Goal: Find specific page/section: Find specific page/section

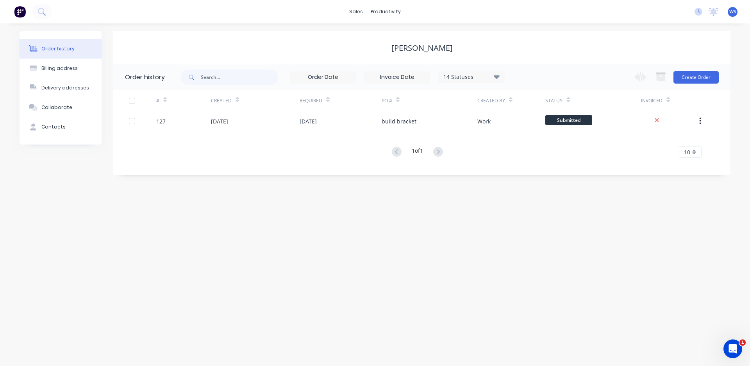
click at [398, 48] on div "[PERSON_NAME]" at bounding box center [421, 47] width 61 height 9
click at [356, 12] on div "sales" at bounding box center [355, 12] width 21 height 12
click at [381, 40] on div "Sales Orders" at bounding box center [386, 37] width 32 height 7
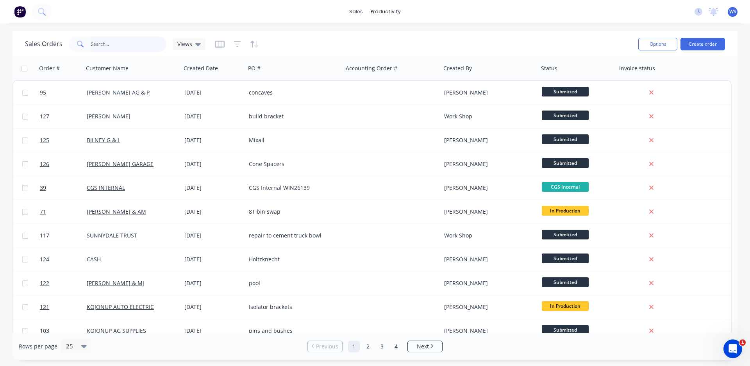
click at [127, 42] on input "text" at bounding box center [129, 44] width 76 height 16
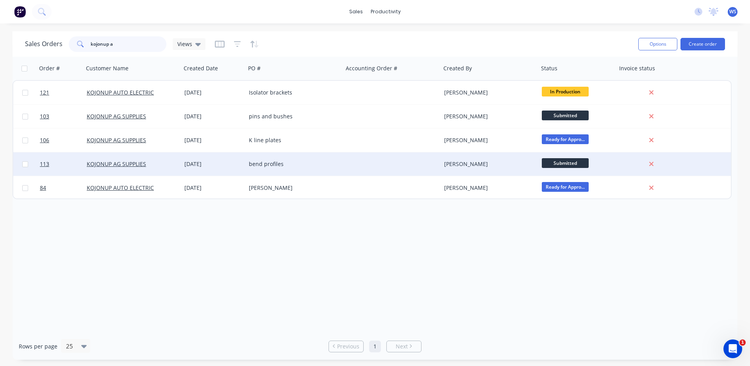
type input "kojonup a"
click at [171, 167] on div "KOJONUP AG SUPPLIES" at bounding box center [130, 164] width 87 height 8
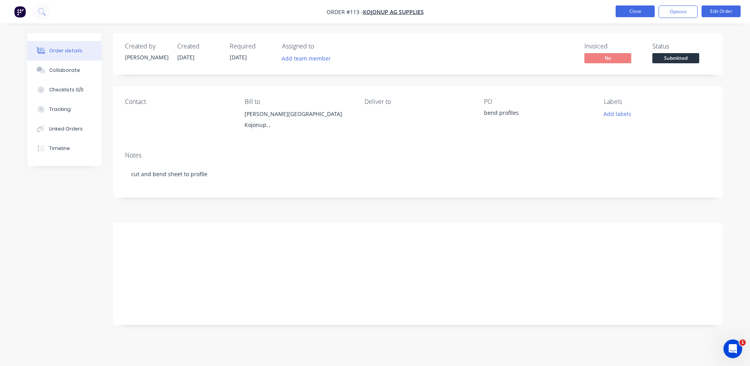
click at [626, 12] on button "Close" at bounding box center [634, 11] width 39 height 12
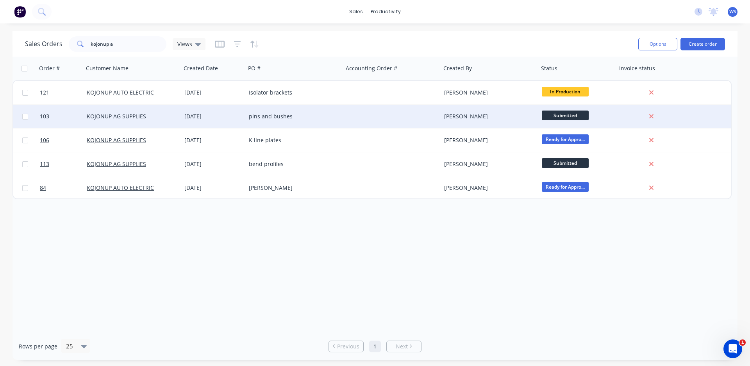
click at [164, 116] on div "KOJONUP AG SUPPLIES" at bounding box center [130, 116] width 87 height 8
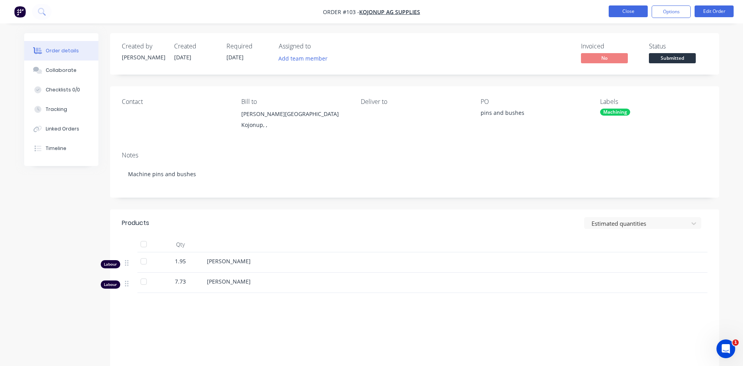
click at [635, 11] on button "Close" at bounding box center [628, 11] width 39 height 12
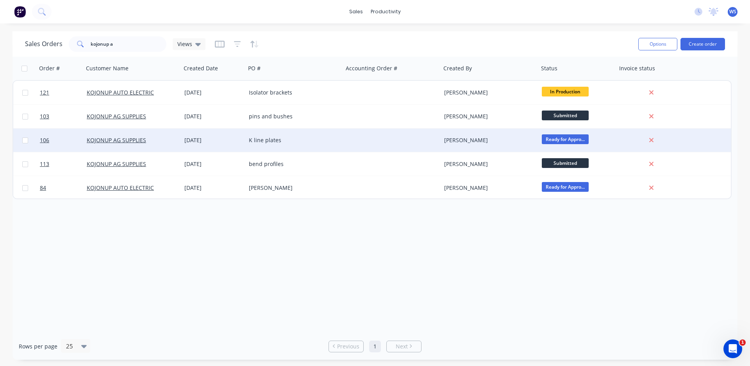
click at [151, 142] on div "KOJONUP AG SUPPLIES" at bounding box center [130, 140] width 87 height 8
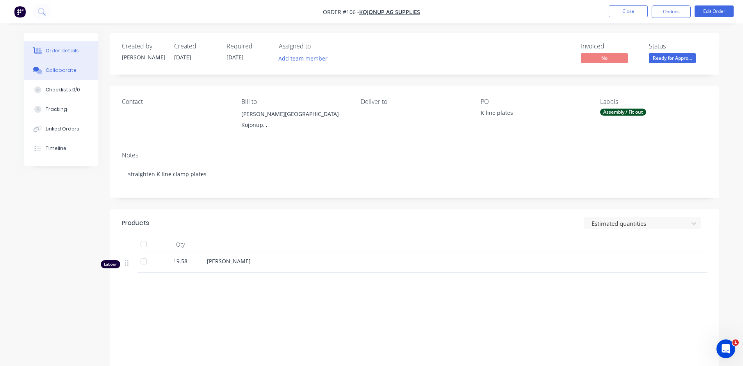
click at [58, 68] on div "Collaborate" at bounding box center [61, 70] width 31 height 7
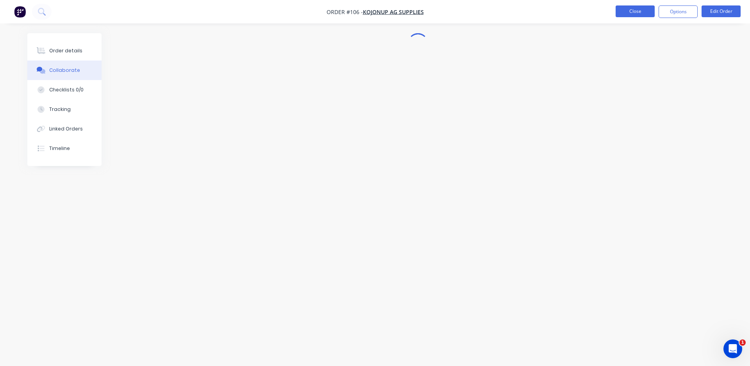
click at [632, 12] on button "Close" at bounding box center [634, 11] width 39 height 12
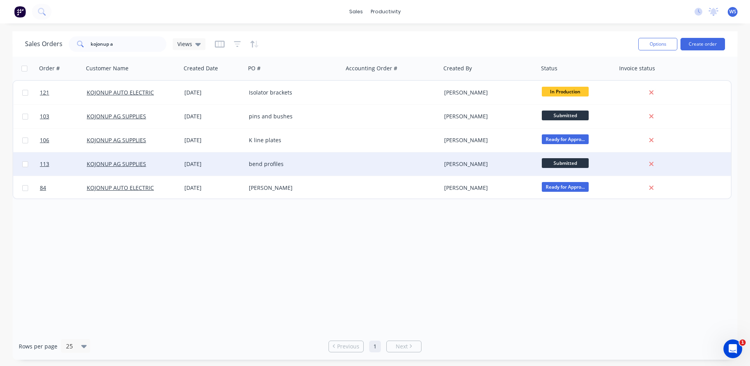
click at [147, 160] on div "KOJONUP AG SUPPLIES" at bounding box center [130, 164] width 87 height 8
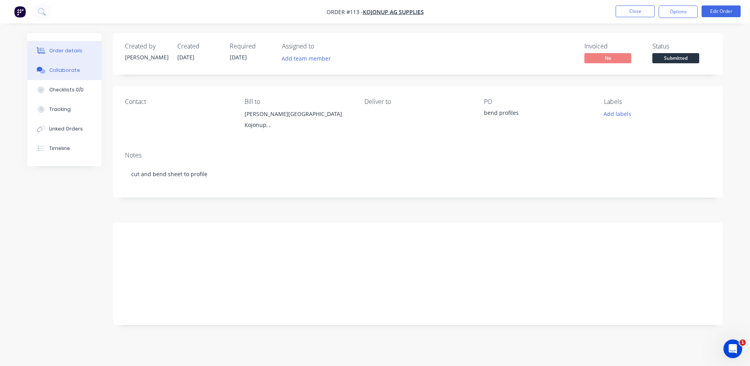
click at [64, 73] on div "Collaborate" at bounding box center [64, 70] width 31 height 7
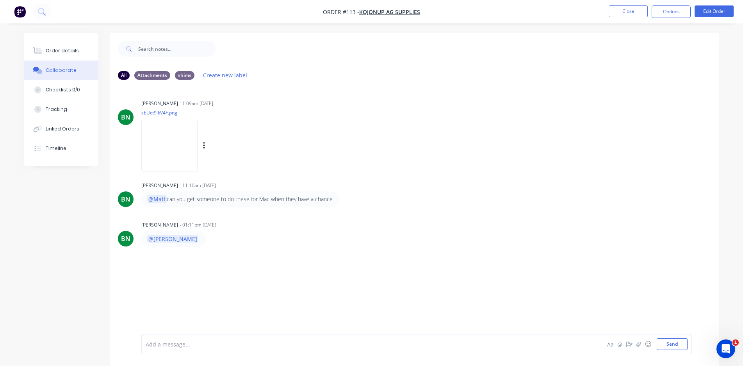
click at [161, 137] on img at bounding box center [169, 145] width 56 height 51
